Goal: Task Accomplishment & Management: Use online tool/utility

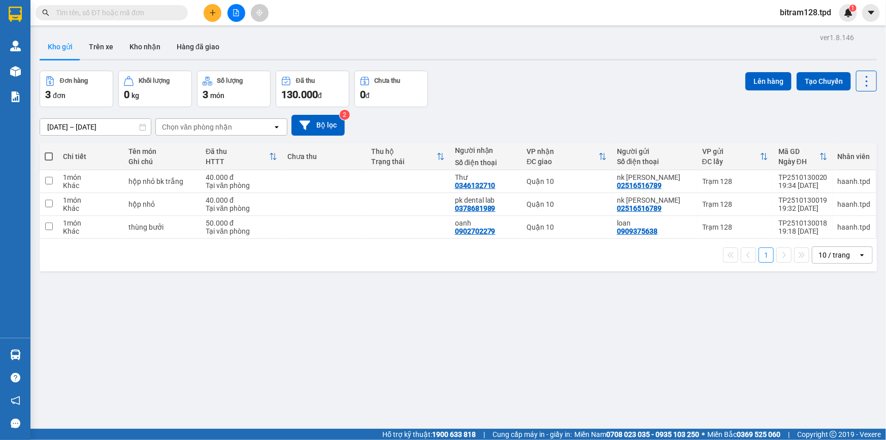
click at [56, 156] on th at bounding box center [49, 156] width 18 height 27
click at [52, 156] on span at bounding box center [49, 156] width 8 height 8
click at [49, 151] on input "checkbox" at bounding box center [49, 151] width 0 height 0
checkbox input "true"
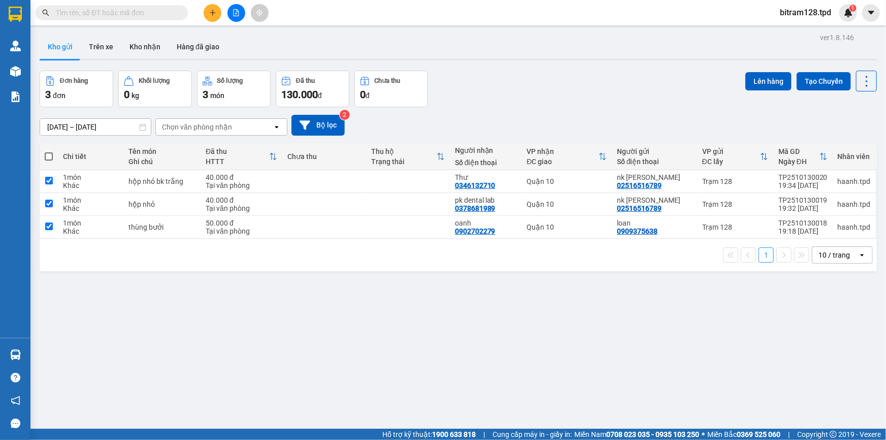
checkbox input "true"
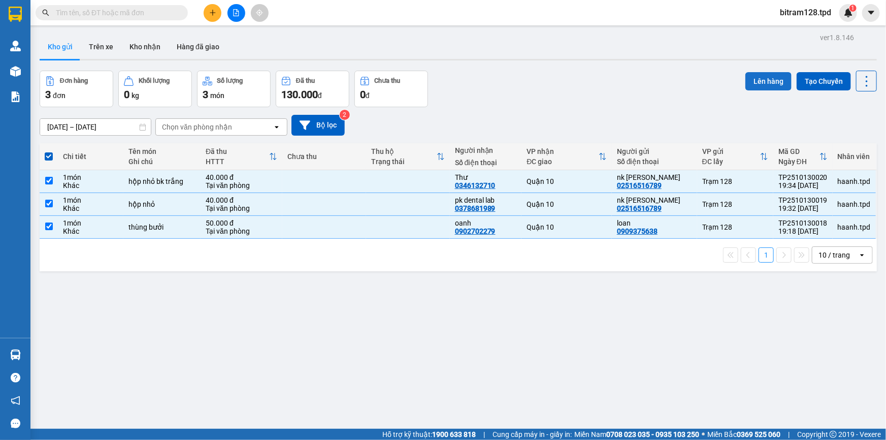
click at [771, 84] on button "Lên hàng" at bounding box center [768, 81] width 46 height 18
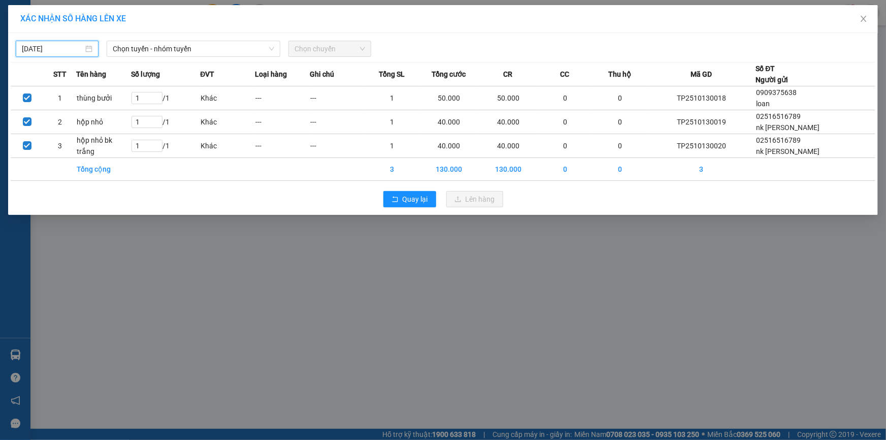
click at [81, 49] on input "[DATE]" at bounding box center [52, 48] width 61 height 11
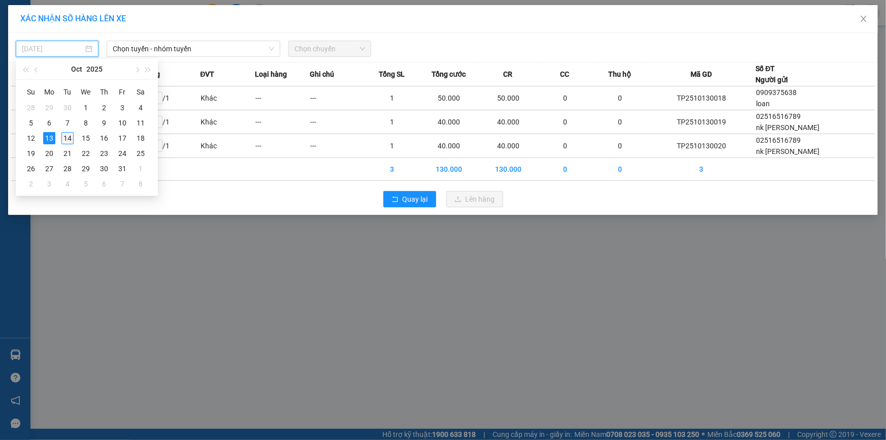
click at [68, 137] on div "14" at bounding box center [67, 138] width 12 height 12
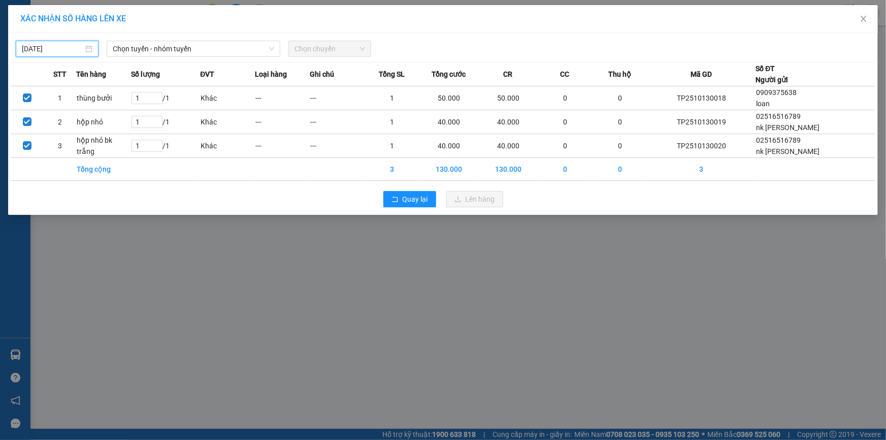
type input "[DATE]"
click at [197, 45] on span "Chọn tuyến - nhóm tuyến" at bounding box center [193, 48] width 161 height 15
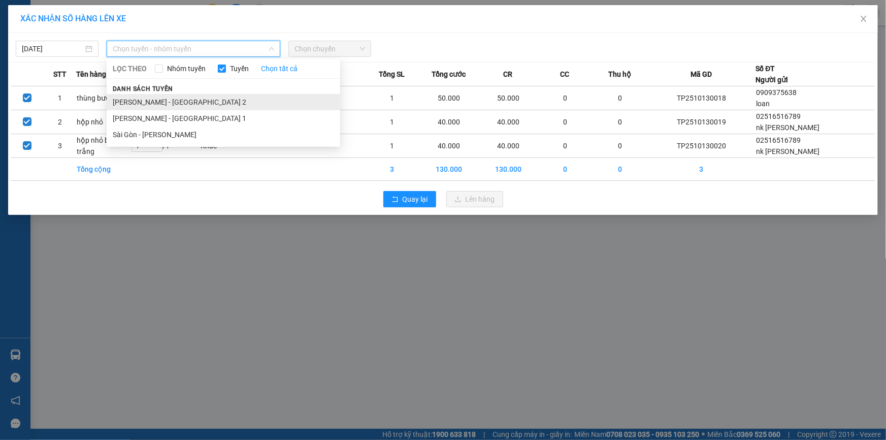
click at [213, 106] on li "[PERSON_NAME] - [GEOGRAPHIC_DATA] 2" at bounding box center [224, 102] width 234 height 16
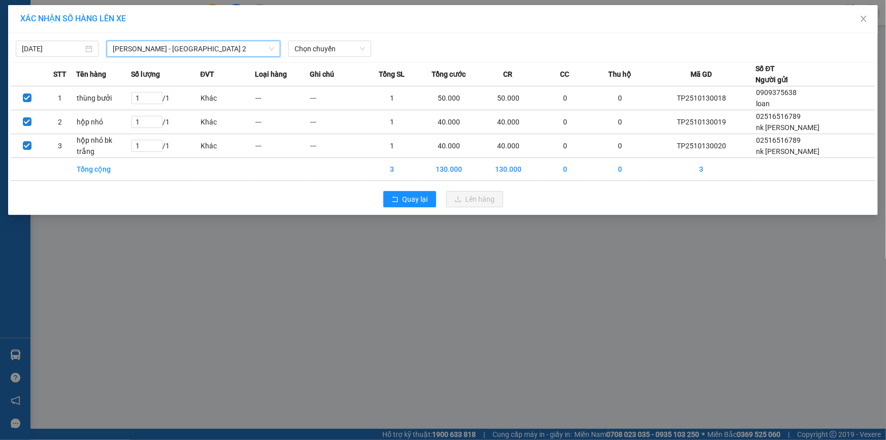
click at [225, 48] on span "[PERSON_NAME] - [GEOGRAPHIC_DATA] 2" at bounding box center [193, 48] width 161 height 15
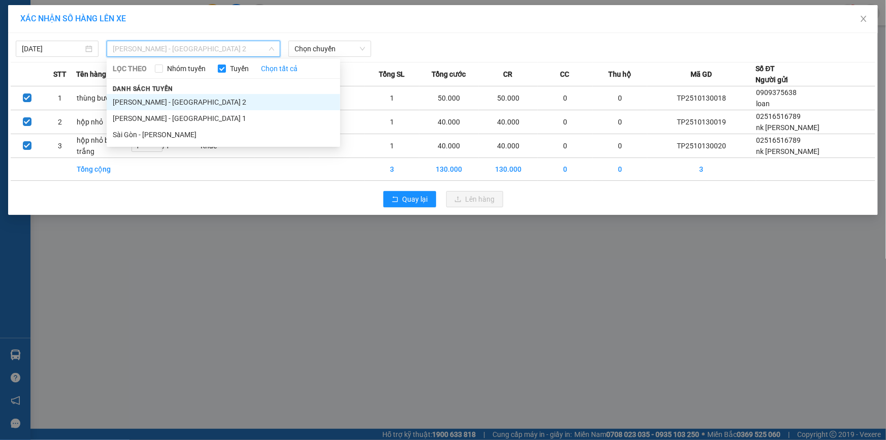
click at [358, 58] on div "[DATE] Phương Lâm - [GEOGRAPHIC_DATA] 2 LỌC THEO Nhóm tuyến Tuyến Chọn tất cả D…" at bounding box center [443, 124] width 870 height 182
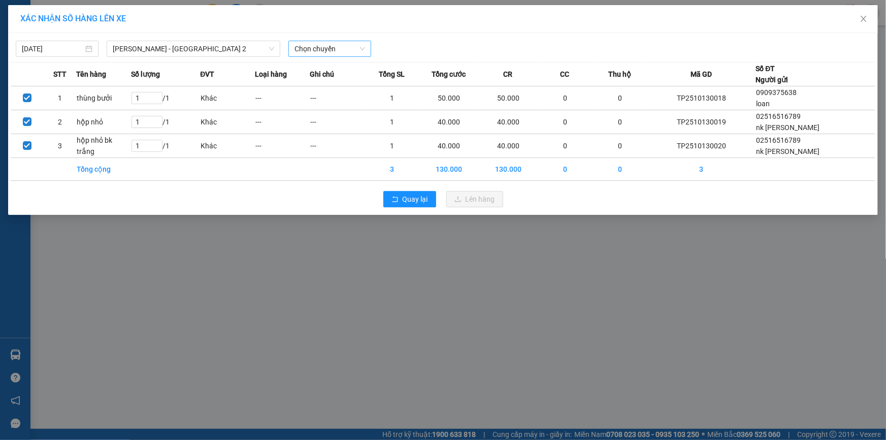
click at [360, 51] on span "Chọn chuyến" at bounding box center [329, 48] width 71 height 15
type input "01"
click at [336, 86] on div "Thêm chuyến " 01:00 "" at bounding box center [342, 85] width 108 height 17
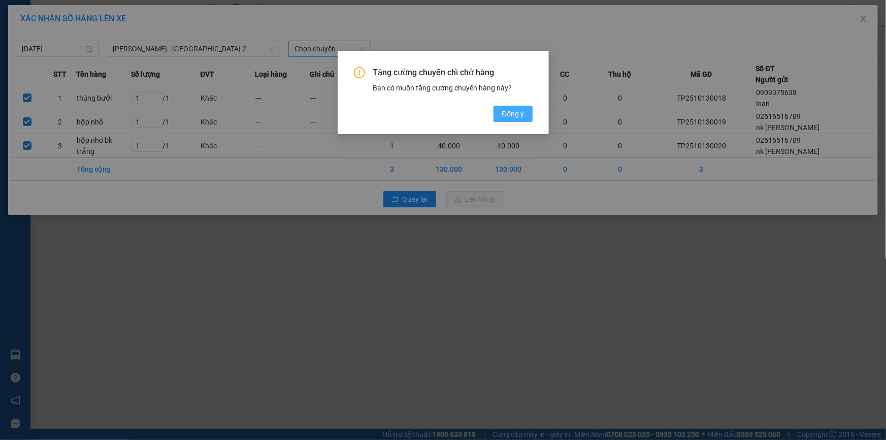
click at [499, 108] on button "Đồng ý" at bounding box center [512, 114] width 39 height 16
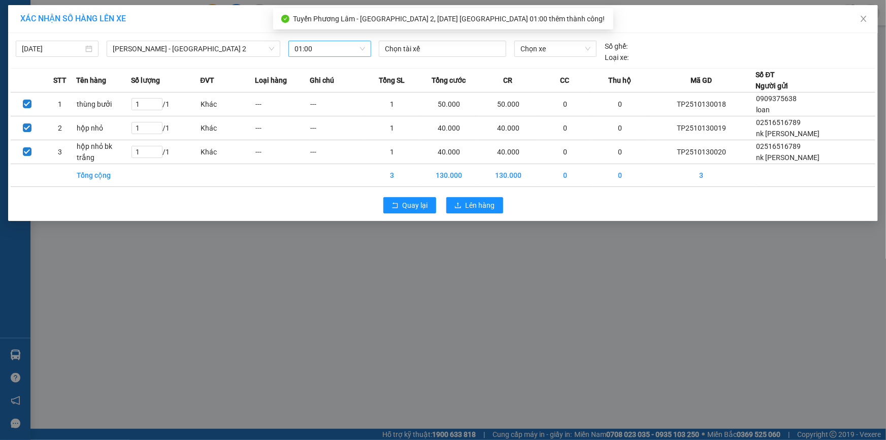
click at [417, 46] on div at bounding box center [442, 49] width 122 height 12
click at [449, 55] on div "Chọn tài xế" at bounding box center [442, 49] width 127 height 16
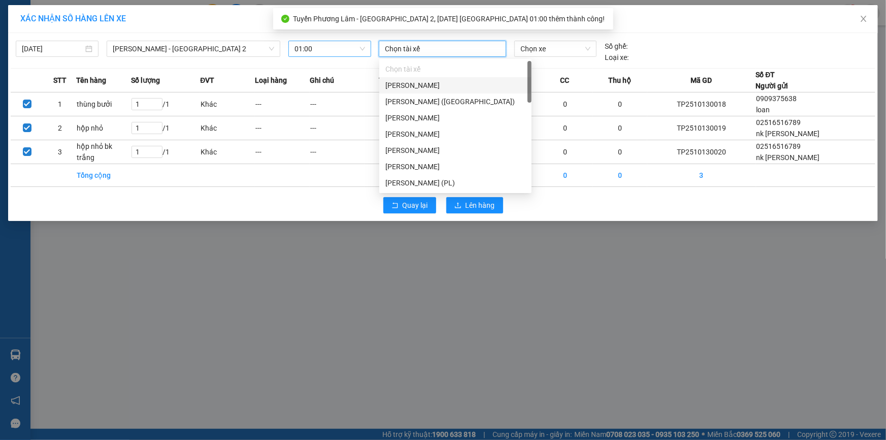
click at [461, 90] on div "[PERSON_NAME]" at bounding box center [455, 85] width 140 height 11
click at [527, 61] on div "Chọn tài xế [PERSON_NAME] ([GEOGRAPHIC_DATA]) Phi Nguyên Sa [PERSON_NAME] [PERS…" at bounding box center [455, 126] width 152 height 130
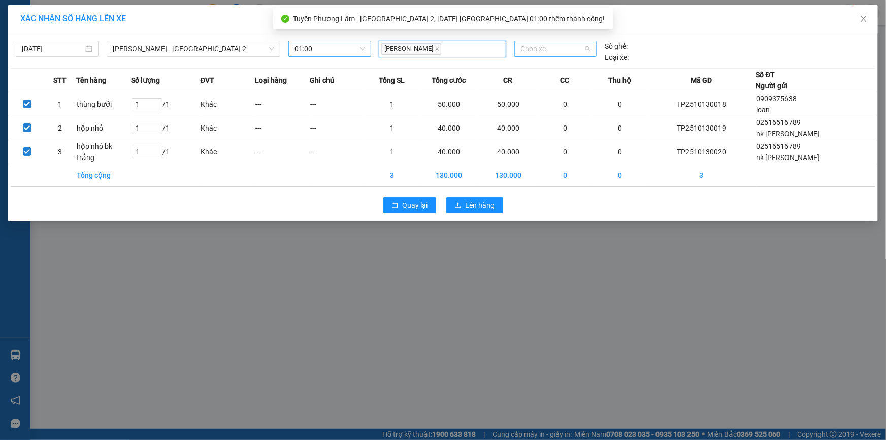
click at [542, 53] on span "Chọn xe" at bounding box center [555, 48] width 70 height 15
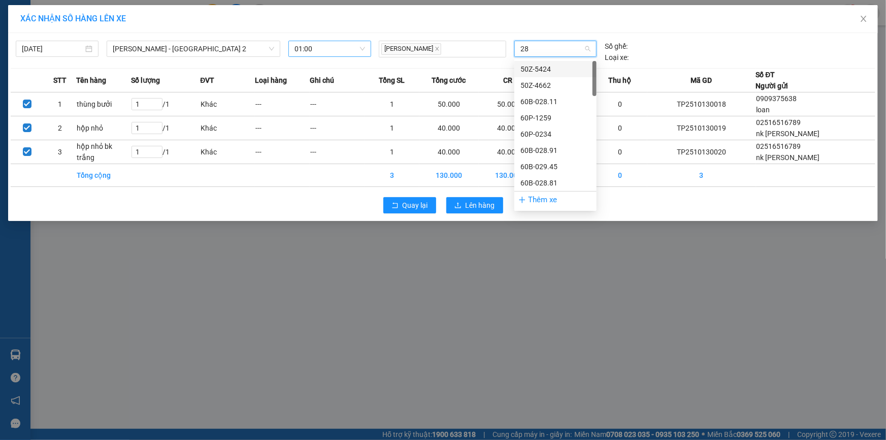
type input "285"
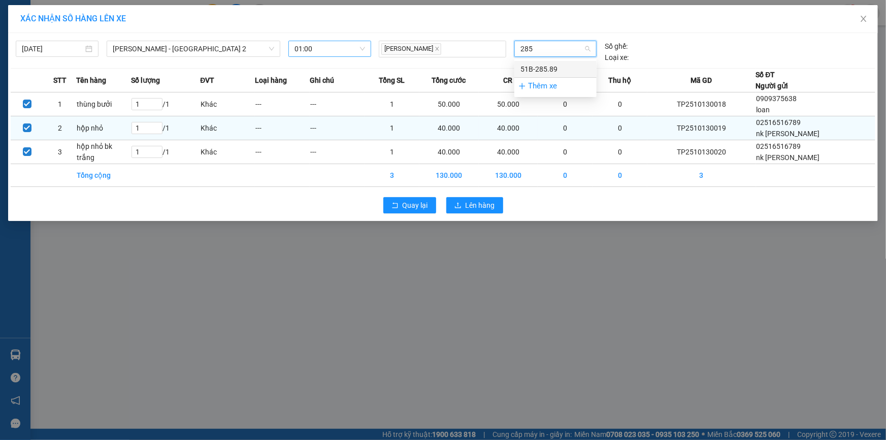
drag, startPoint x: 582, startPoint y: 70, endPoint x: 548, endPoint y: 126, distance: 66.3
click at [581, 71] on div "51B-285.89" at bounding box center [555, 68] width 70 height 11
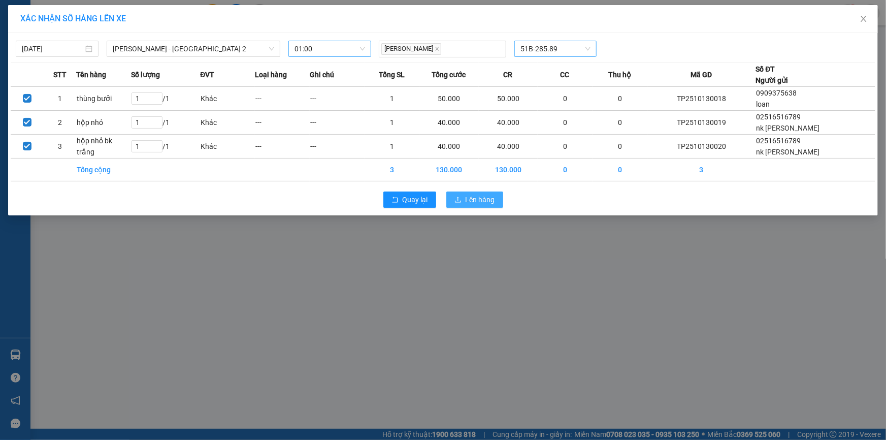
click at [489, 196] on span "Lên hàng" at bounding box center [480, 199] width 29 height 11
